Goal: Task Accomplishment & Management: Use online tool/utility

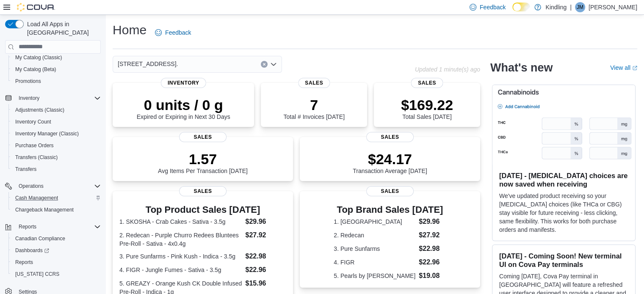
scroll to position [56, 0]
click at [28, 257] on span "Reports" at bounding box center [24, 260] width 18 height 7
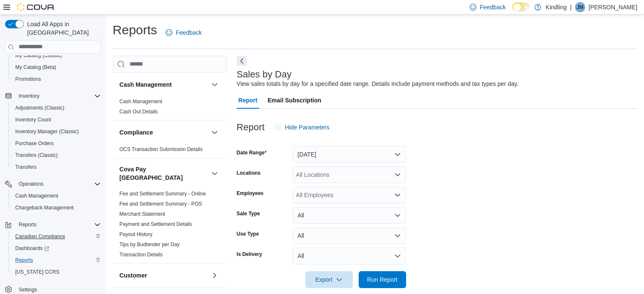
scroll to position [11, 0]
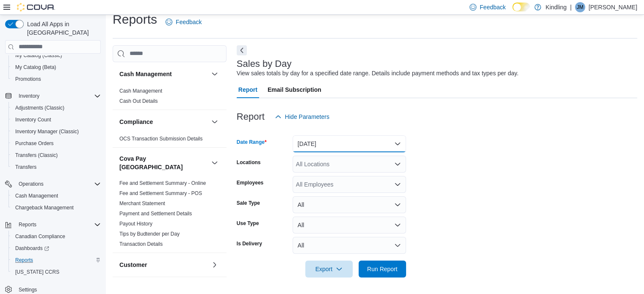
click at [345, 143] on button "Yesterday" at bounding box center [348, 143] width 113 height 17
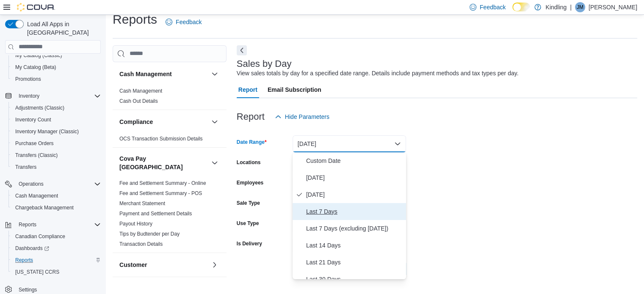
click at [321, 213] on span "Last 7 Days" at bounding box center [354, 212] width 97 height 10
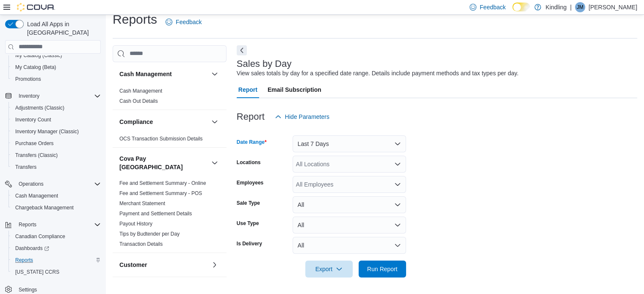
click at [371, 164] on div "All Locations" at bounding box center [348, 164] width 113 height 17
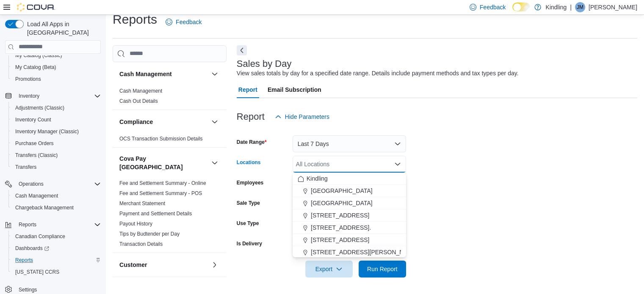
click at [499, 213] on form "Date Range Last 7 Days Locations All Locations Combo box. Selected. Combo box i…" at bounding box center [437, 201] width 400 height 152
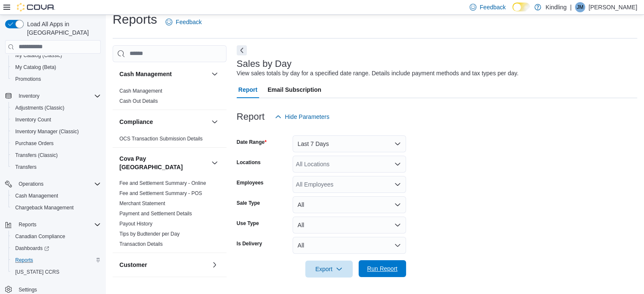
click at [387, 266] on span "Run Report" at bounding box center [382, 269] width 30 height 8
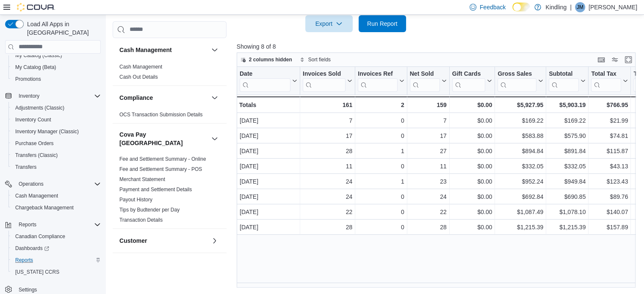
click at [406, 248] on div "Date Click to view column header actions Invoices Sold Click to view column hea…" at bounding box center [438, 177] width 403 height 221
